Goal: Complete application form

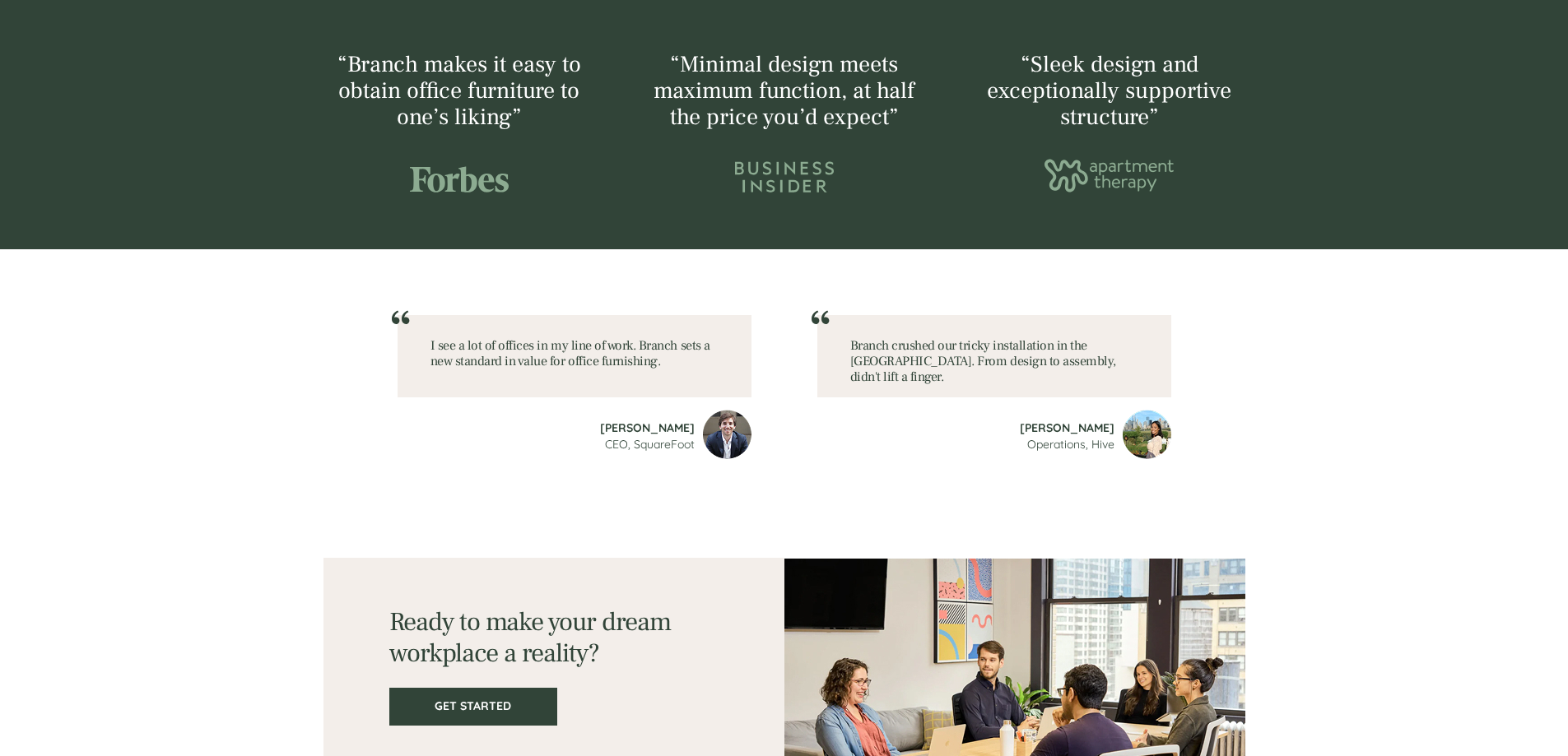
scroll to position [2086, 0]
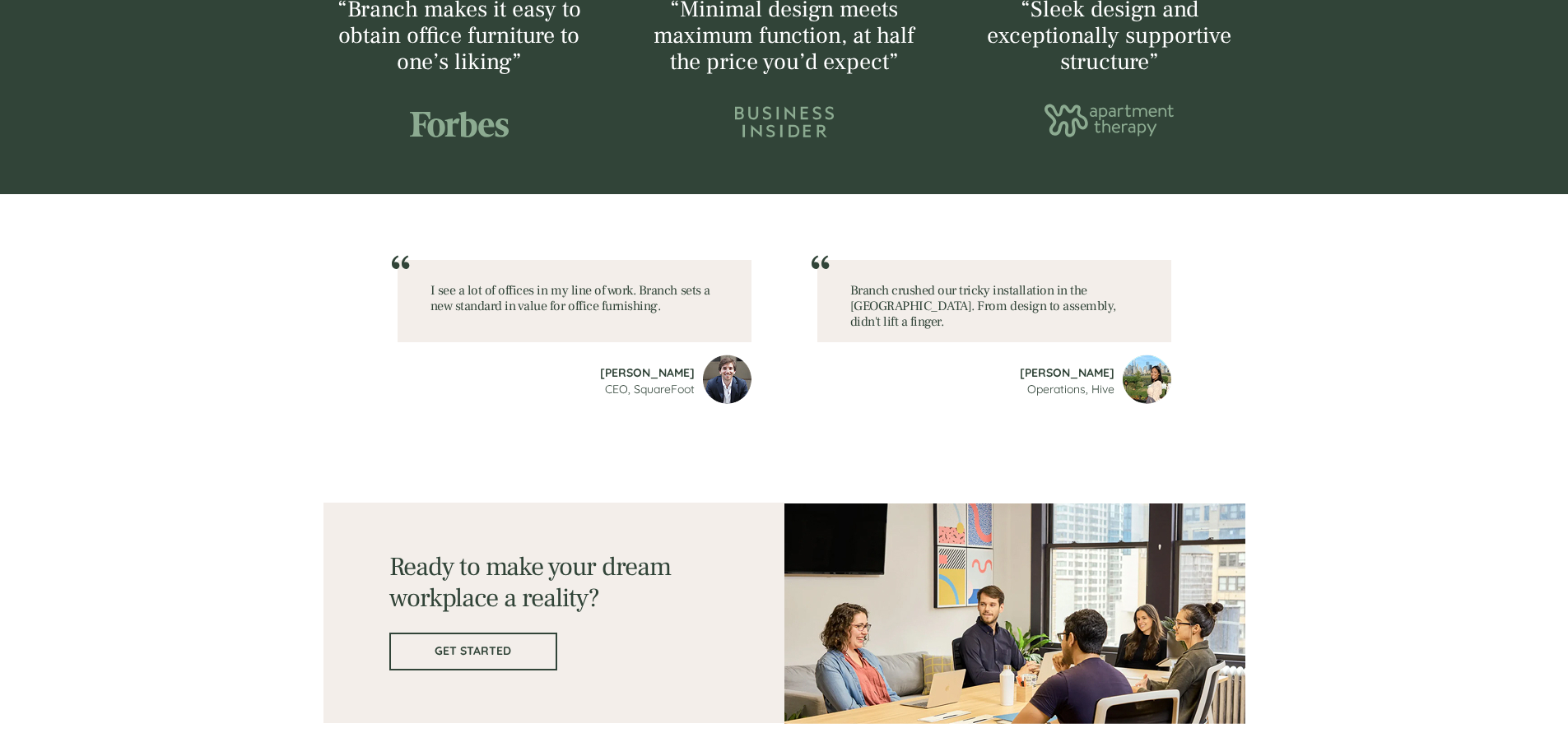
click at [451, 664] on link "GET STARTED" at bounding box center [473, 651] width 168 height 38
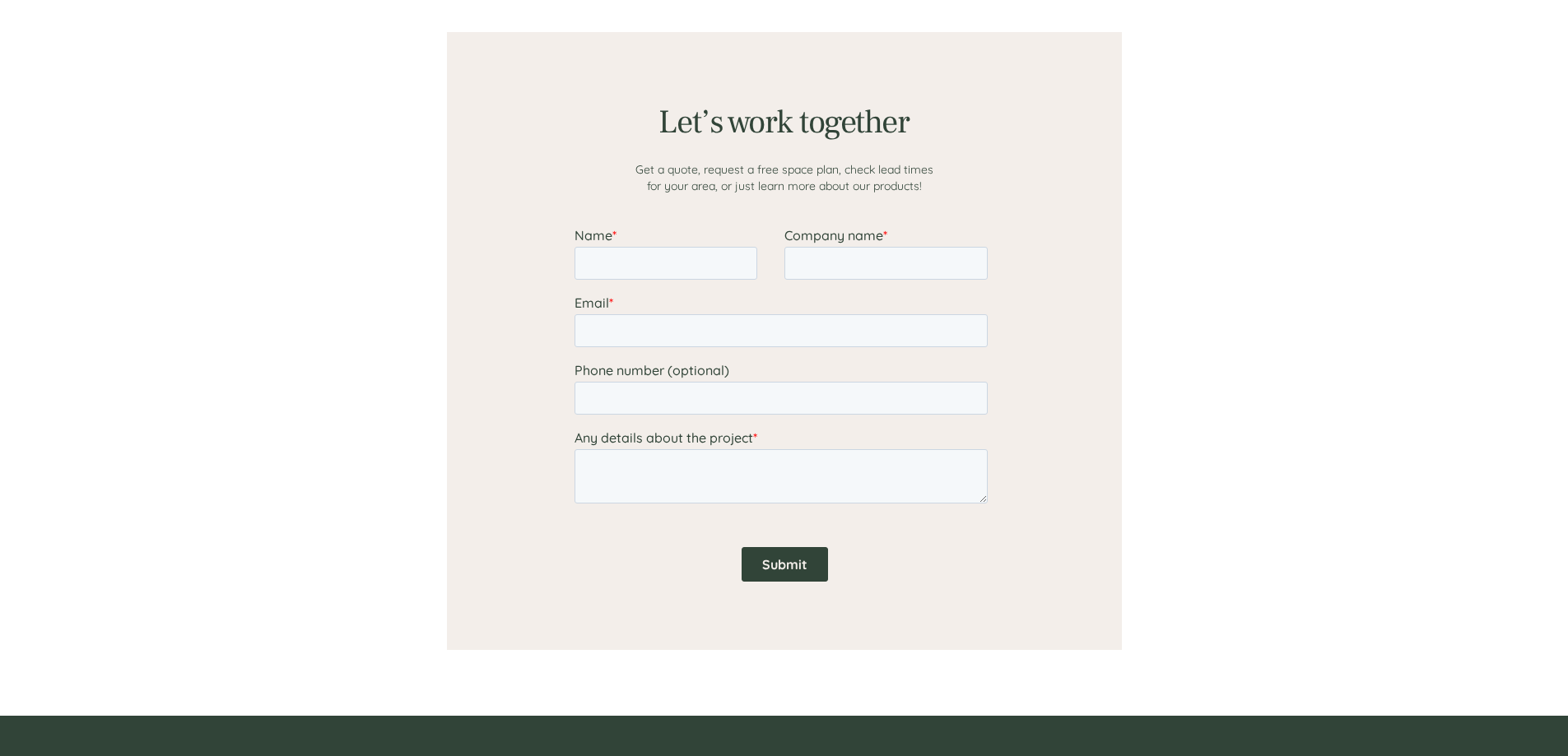
scroll to position [1277, 0]
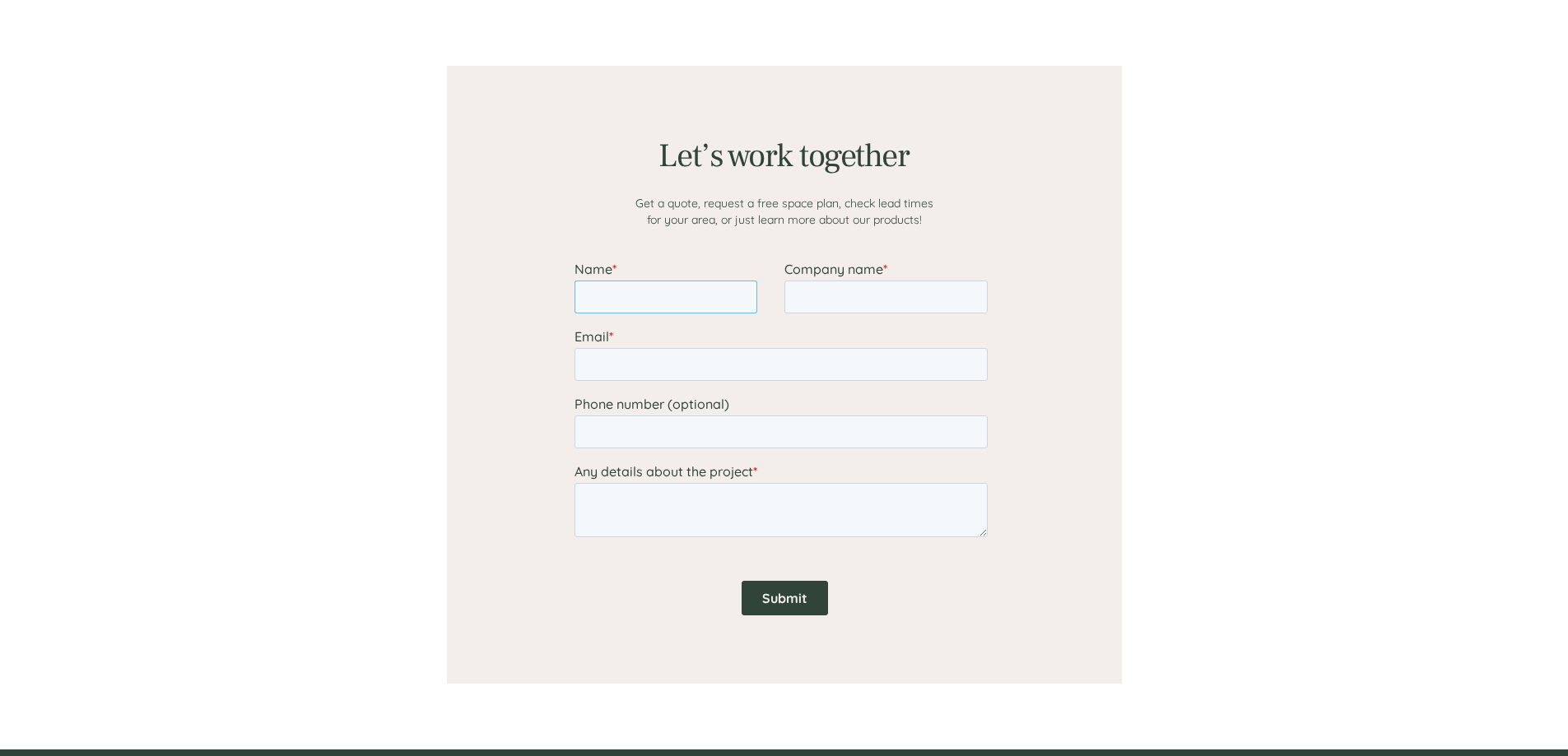
click at [692, 283] on input "Name *" at bounding box center [665, 297] width 182 height 33
type input "[PERSON_NAME]"
click at [851, 307] on input "Company name *" at bounding box center [886, 297] width 203 height 33
type input "Intop furniture components company"
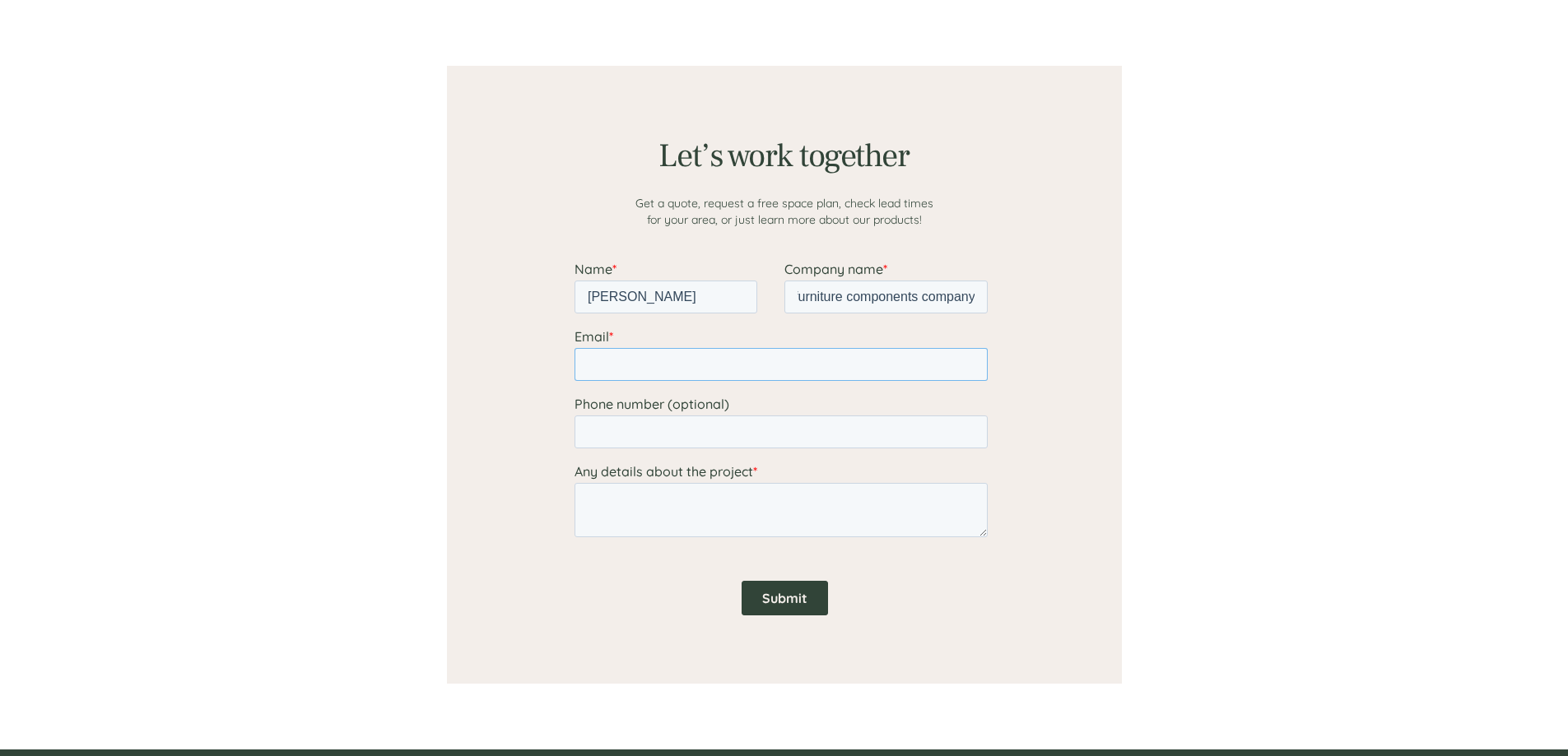
drag, startPoint x: 760, startPoint y: 365, endPoint x: 760, endPoint y: 354, distance: 11.0
click at [760, 364] on input "Email *" at bounding box center [781, 364] width 413 height 33
type input "[PERSON_NAME][EMAIL_ADDRESS][DOMAIN_NAME]"
click at [607, 434] on input "Phone number (optional)" at bounding box center [781, 432] width 413 height 33
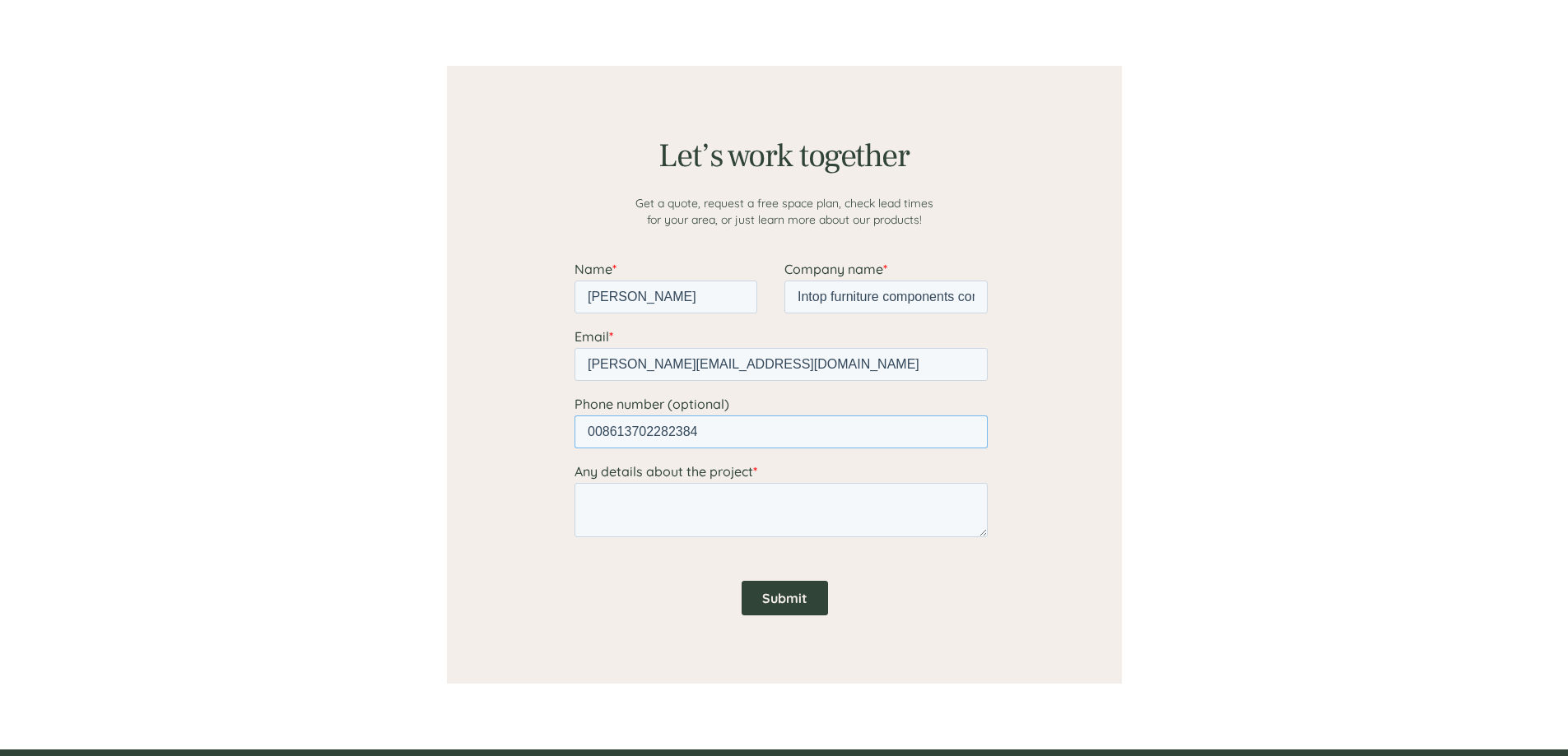
type input "008613702282384"
click at [637, 516] on textarea "Any details about the project *" at bounding box center [781, 510] width 413 height 55
drag, startPoint x: 628, startPoint y: 364, endPoint x: 748, endPoint y: 378, distance: 120.8
click at [748, 378] on input "[PERSON_NAME][EMAIL_ADDRESS][DOMAIN_NAME]" at bounding box center [781, 364] width 413 height 33
click at [721, 503] on textarea "Here is ourweb. www." at bounding box center [781, 510] width 413 height 55
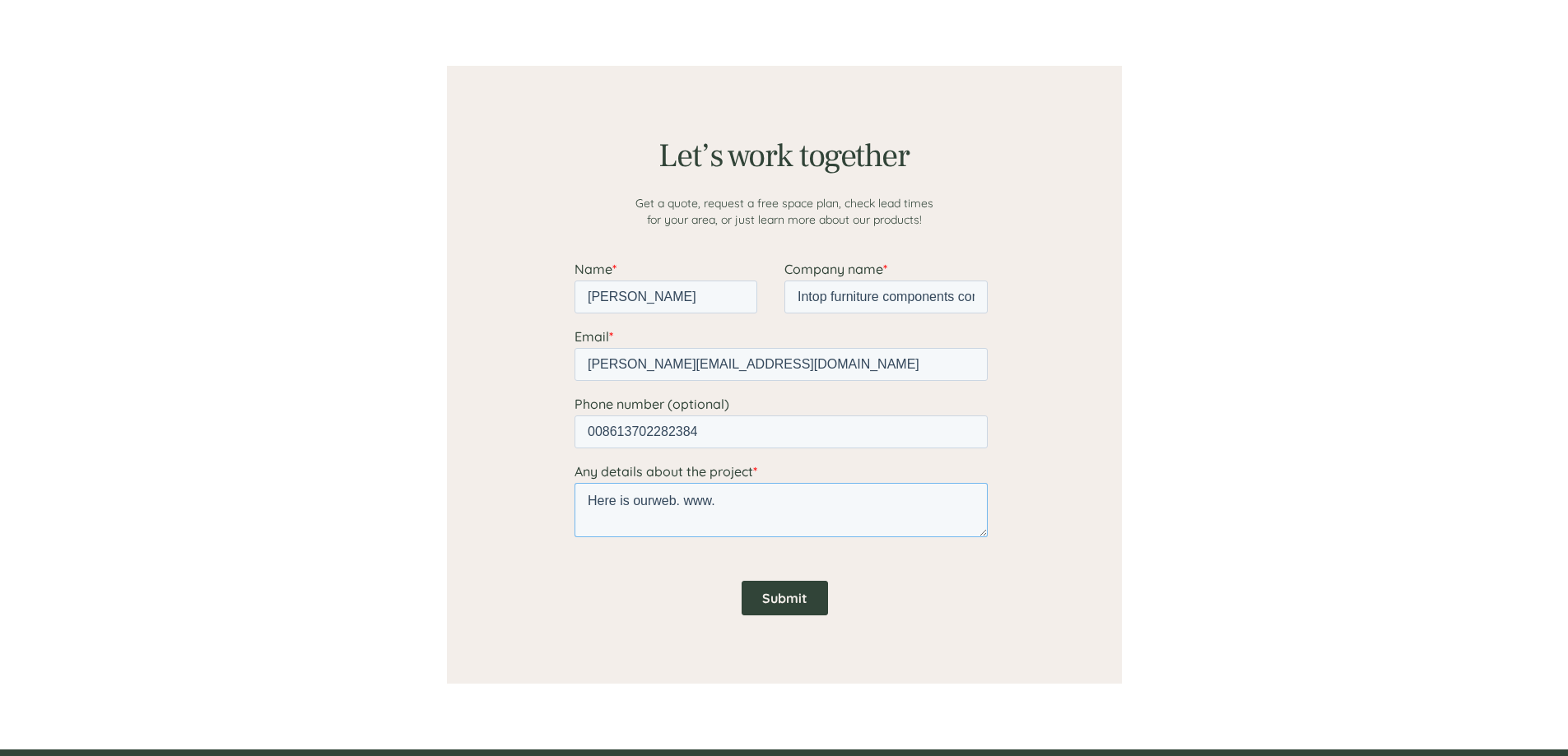
paste textarea "[DOMAIN_NAME]"
click at [681, 500] on textarea "Here is ourweb. [DOMAIN_NAME]" at bounding box center [781, 510] width 413 height 55
click at [832, 499] on textarea "Here is ourweb: [DOMAIN_NAME]" at bounding box center [781, 510] width 413 height 55
type textarea "Here is ourweb: [DOMAIN_NAME], Pls feel free to visit it"
click at [785, 606] on input "Submit" at bounding box center [784, 598] width 87 height 34
